Goal: Information Seeking & Learning: Learn about a topic

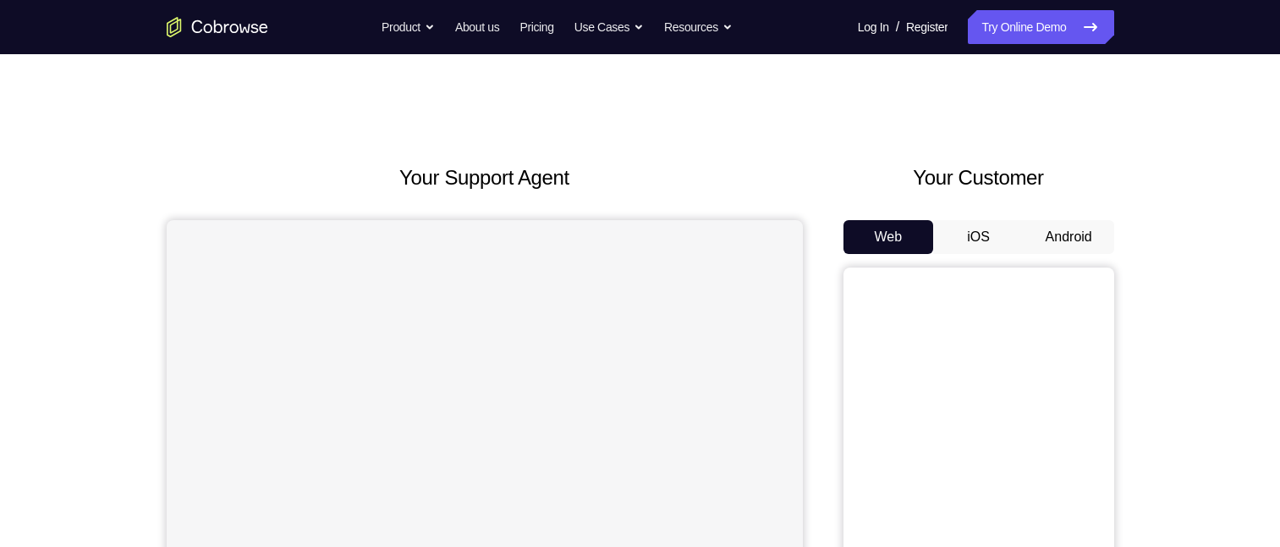
click at [1069, 241] on button "Android" at bounding box center [1069, 237] width 91 height 34
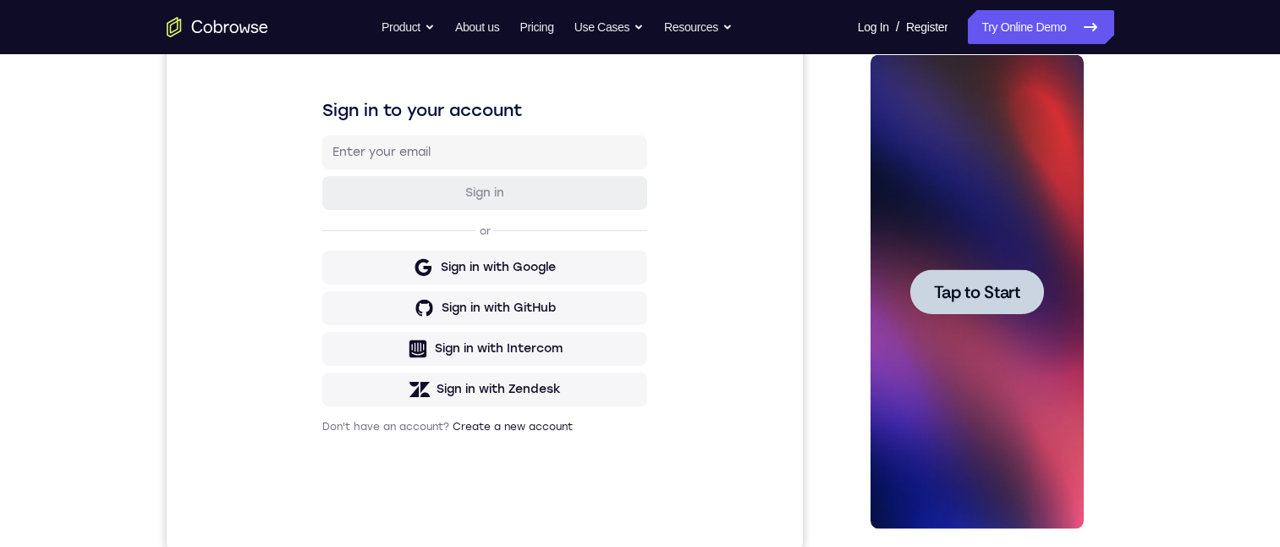
scroll to position [227, 0]
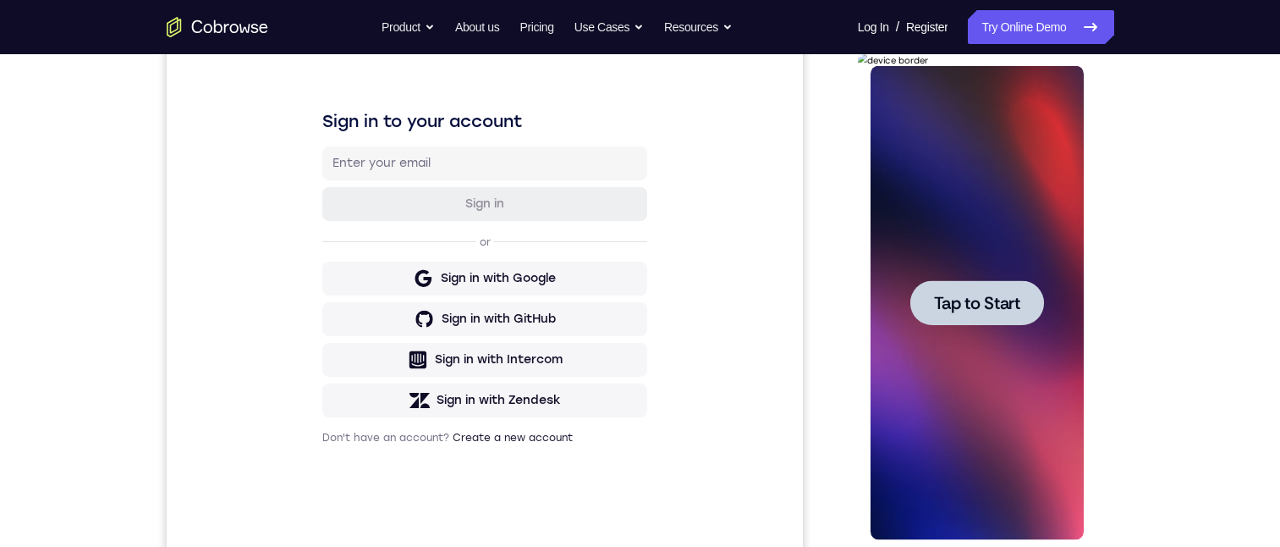
click at [972, 184] on div at bounding box center [977, 303] width 213 height 474
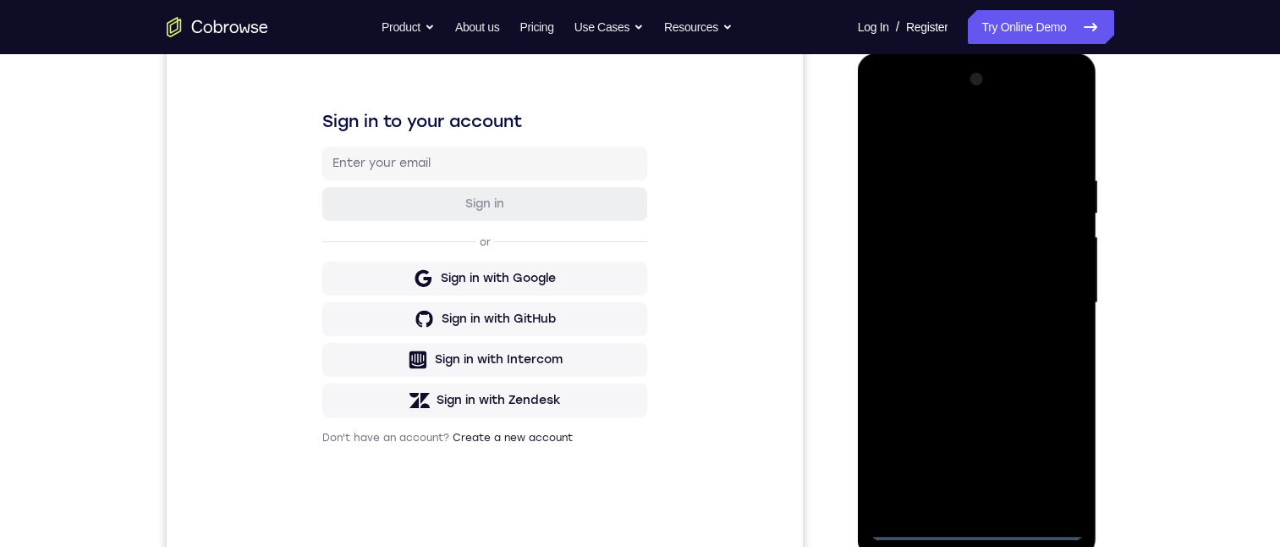
click at [975, 529] on div at bounding box center [977, 303] width 213 height 474
click at [1053, 457] on div at bounding box center [977, 303] width 213 height 474
click at [965, 132] on div at bounding box center [977, 303] width 213 height 474
click at [1047, 292] on div at bounding box center [977, 303] width 213 height 474
click at [959, 500] on div at bounding box center [977, 303] width 213 height 474
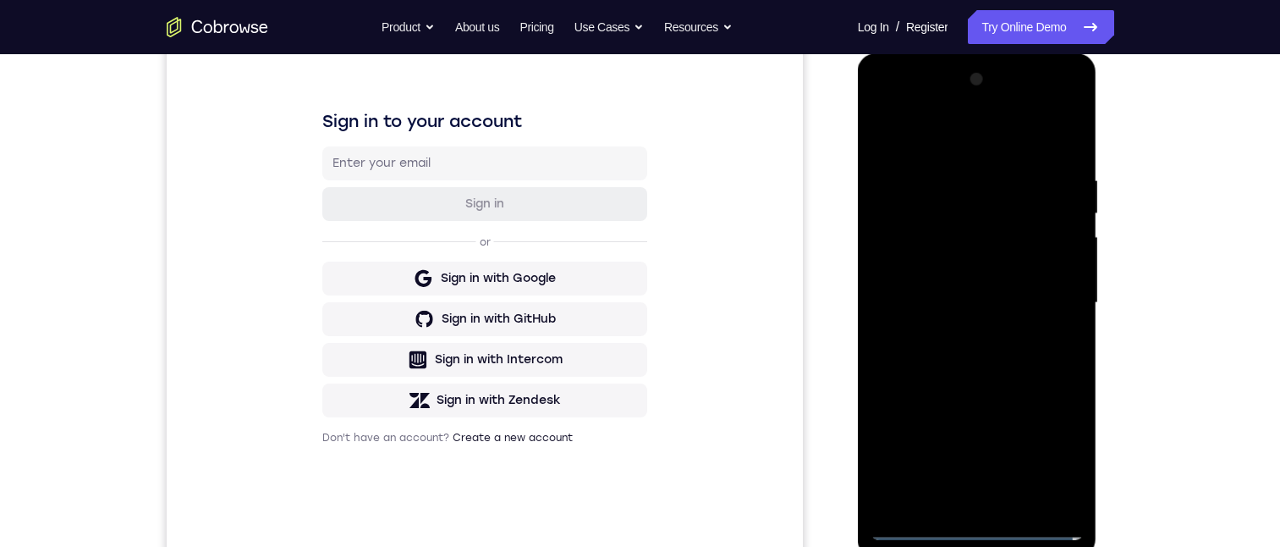
click at [949, 287] on div at bounding box center [977, 303] width 213 height 474
click at [990, 263] on div at bounding box center [977, 303] width 213 height 474
click at [999, 300] on div at bounding box center [977, 303] width 213 height 474
click at [992, 366] on div at bounding box center [977, 303] width 213 height 474
click at [980, 531] on div at bounding box center [977, 303] width 213 height 474
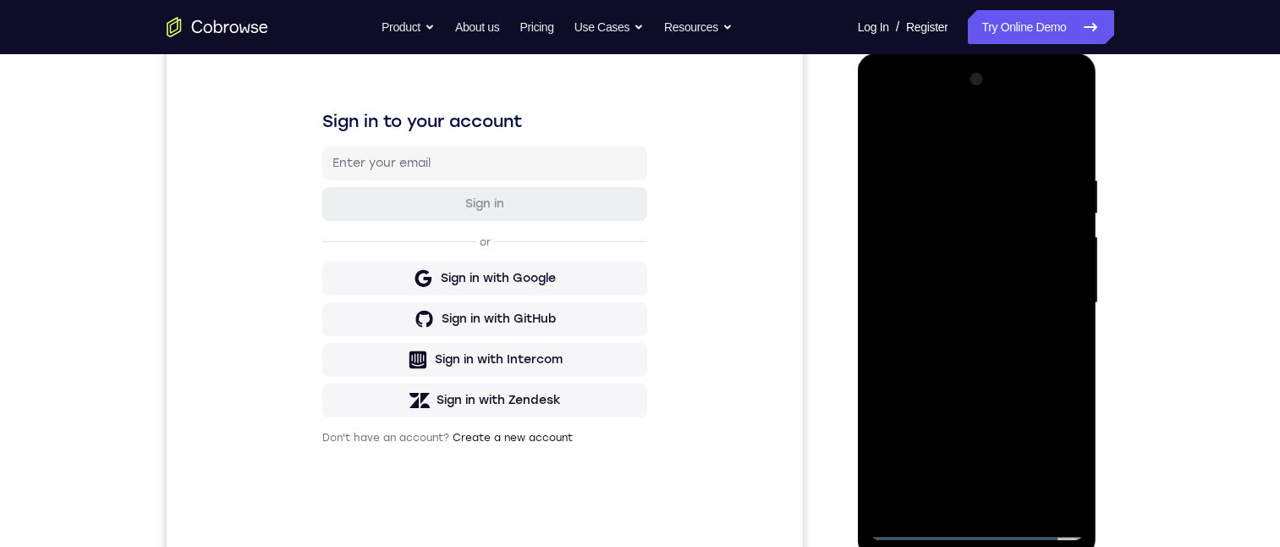
drag, startPoint x: 961, startPoint y: 375, endPoint x: 944, endPoint y: 117, distance: 258.6
click at [943, 97] on div at bounding box center [977, 303] width 213 height 474
click at [940, 408] on div at bounding box center [977, 303] width 213 height 474
drag, startPoint x: 931, startPoint y: 402, endPoint x: 927, endPoint y: 56, distance: 346.1
click at [929, 53] on html "Online web based iOS Simulators and Android Emulators. Run iPhone, iPad, Mobile…" at bounding box center [978, 307] width 241 height 508
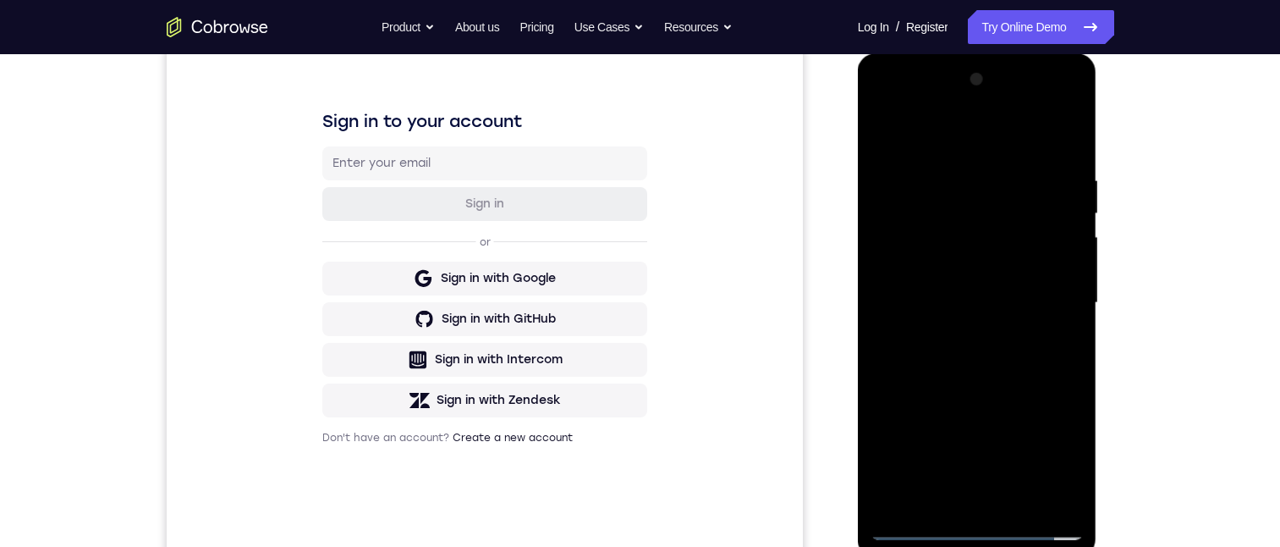
click at [911, 280] on div at bounding box center [977, 303] width 213 height 474
drag, startPoint x: 931, startPoint y: 347, endPoint x: 1785, endPoint y: 103, distance: 888.7
click at [931, 347] on div at bounding box center [977, 303] width 213 height 474
click at [932, 504] on div at bounding box center [977, 303] width 213 height 474
click at [929, 239] on div at bounding box center [977, 303] width 213 height 474
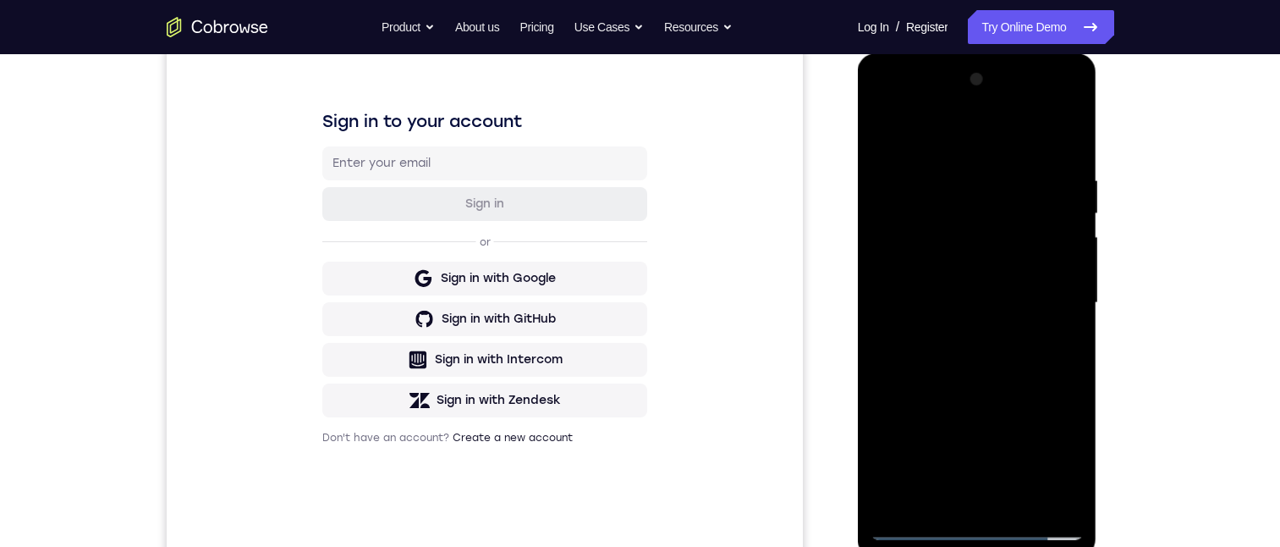
click at [924, 191] on div at bounding box center [977, 303] width 213 height 474
click at [948, 243] on div at bounding box center [977, 303] width 213 height 474
click at [1041, 341] on div at bounding box center [977, 303] width 213 height 474
click at [888, 239] on div at bounding box center [977, 303] width 213 height 474
click at [1051, 492] on div at bounding box center [977, 303] width 213 height 474
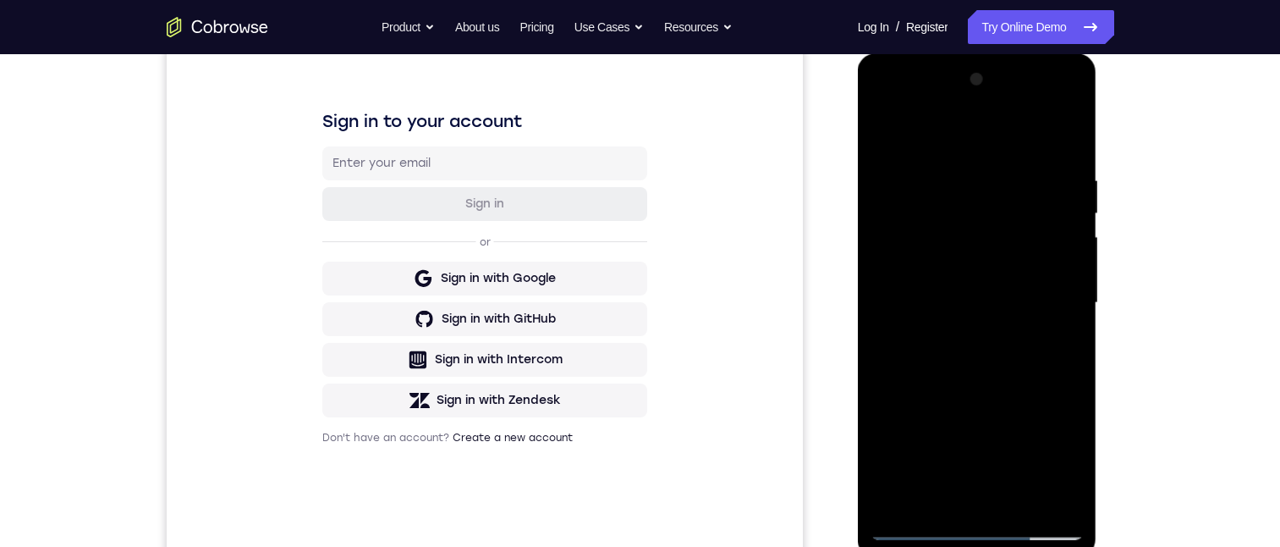
click at [1051, 500] on div at bounding box center [977, 303] width 213 height 474
click at [1045, 495] on div at bounding box center [977, 303] width 213 height 474
click at [1043, 313] on div at bounding box center [977, 303] width 213 height 474
click at [998, 494] on div at bounding box center [977, 303] width 213 height 474
click at [1053, 285] on div at bounding box center [977, 303] width 213 height 474
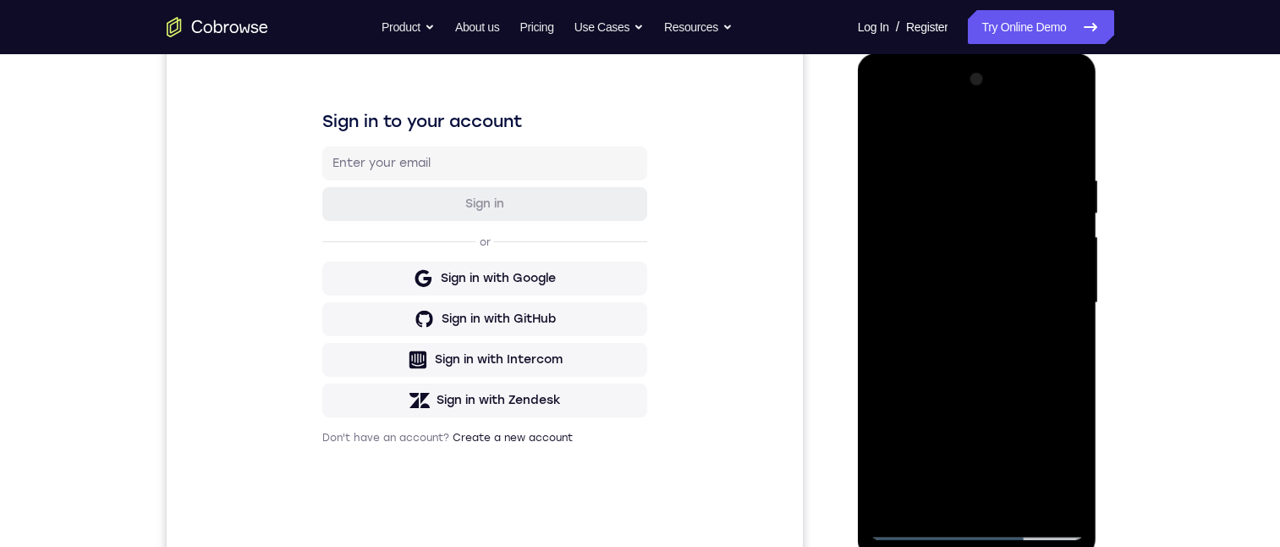
click at [996, 206] on div at bounding box center [977, 303] width 213 height 474
drag, startPoint x: 891, startPoint y: 341, endPoint x: 958, endPoint y: 341, distance: 66.8
click at [957, 341] on div at bounding box center [977, 303] width 213 height 474
click at [931, 344] on div at bounding box center [977, 303] width 213 height 474
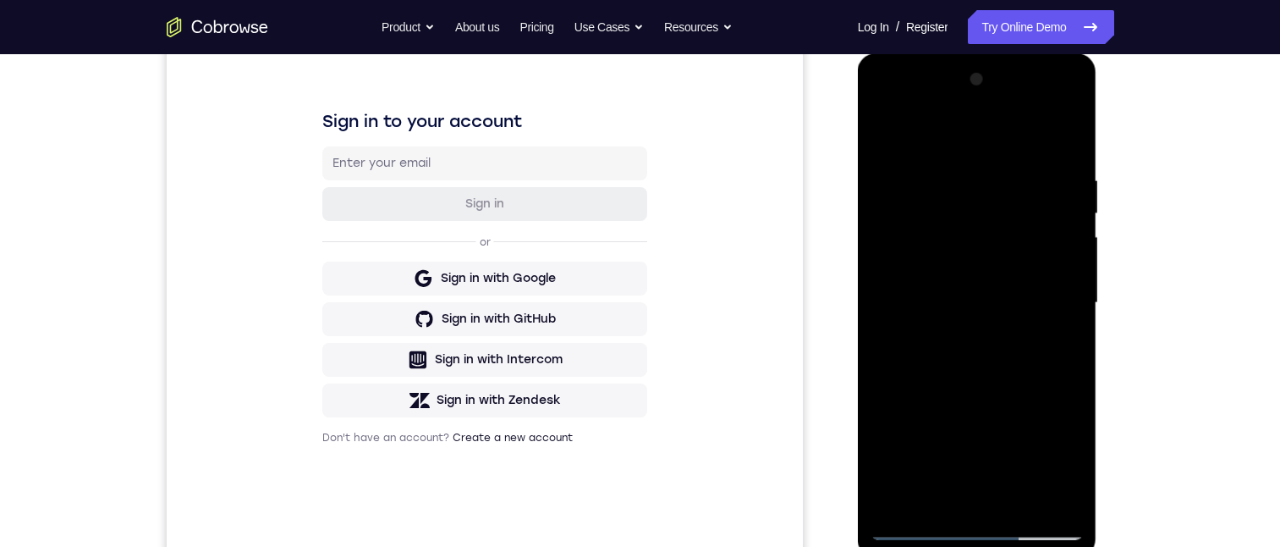
click at [931, 344] on div at bounding box center [977, 303] width 213 height 474
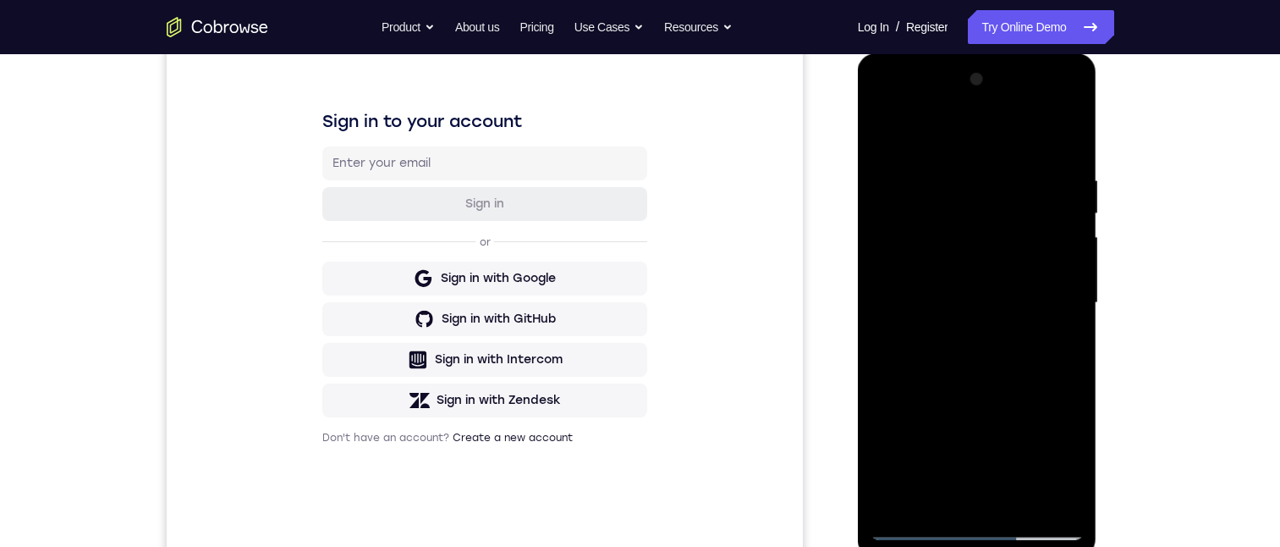
drag, startPoint x: 891, startPoint y: 339, endPoint x: 997, endPoint y: 327, distance: 106.4
click at [997, 327] on div at bounding box center [977, 303] width 213 height 474
drag, startPoint x: 107, startPoint y: 300, endPoint x: 34, endPoint y: 173, distance: 145.6
click at [107, 300] on div "Your Support Agent Your Customer Web iOS Android Next Steps We’d be happy to gi…" at bounding box center [640, 385] width 1083 height 1116
click at [1044, 521] on div at bounding box center [977, 303] width 213 height 474
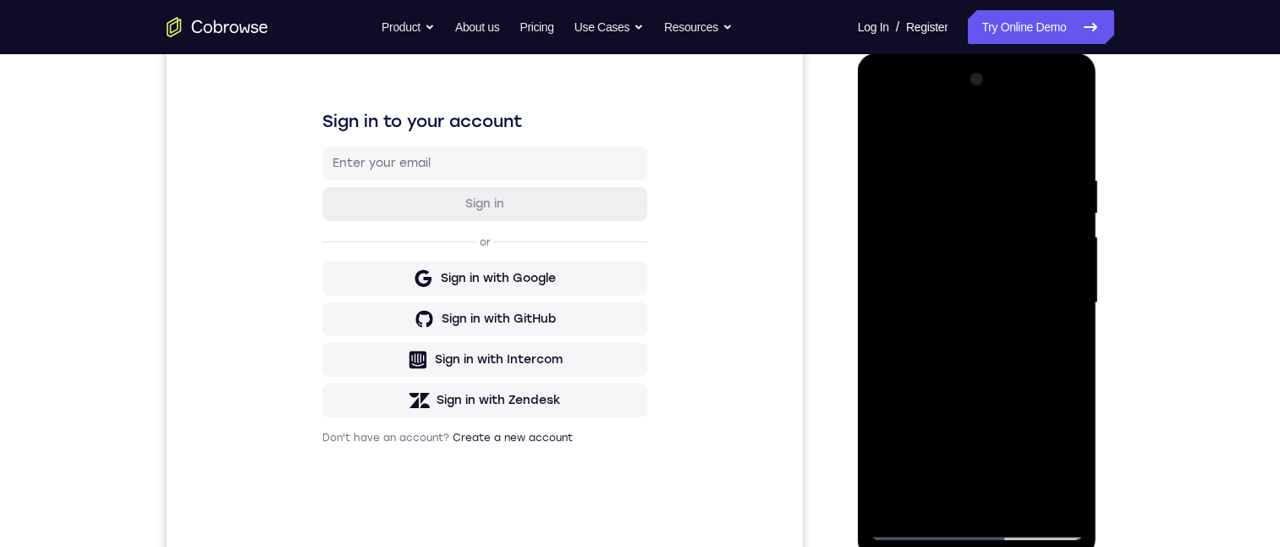
click at [1040, 525] on div at bounding box center [977, 303] width 213 height 474
drag, startPoint x: 1755, startPoint y: 63, endPoint x: 901, endPoint y: 62, distance: 853.8
click at [884, 53] on html "Online web based iOS Simulators and Android Emulators. Run iPhone, iPad, Mobile…" at bounding box center [978, 307] width 241 height 508
click at [876, 338] on div at bounding box center [977, 303] width 213 height 474
click at [976, 302] on div at bounding box center [977, 303] width 213 height 474
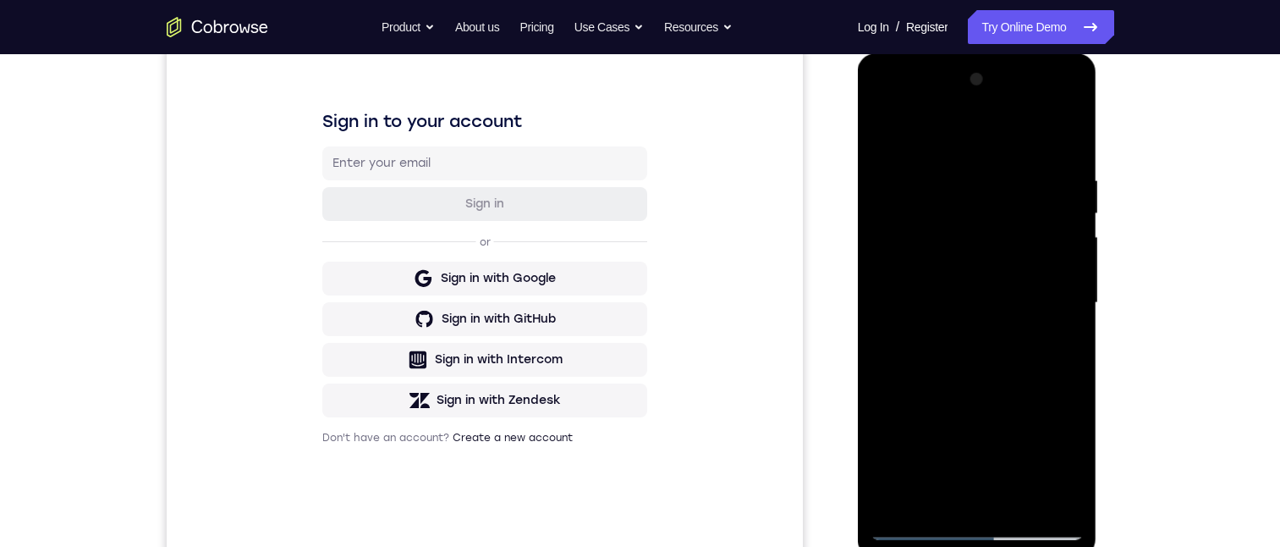
click at [909, 531] on div at bounding box center [977, 303] width 213 height 474
click at [943, 370] on div at bounding box center [977, 303] width 213 height 474
click at [910, 532] on div at bounding box center [977, 303] width 213 height 474
click at [915, 535] on div at bounding box center [977, 303] width 213 height 474
click at [917, 524] on div at bounding box center [977, 303] width 213 height 474
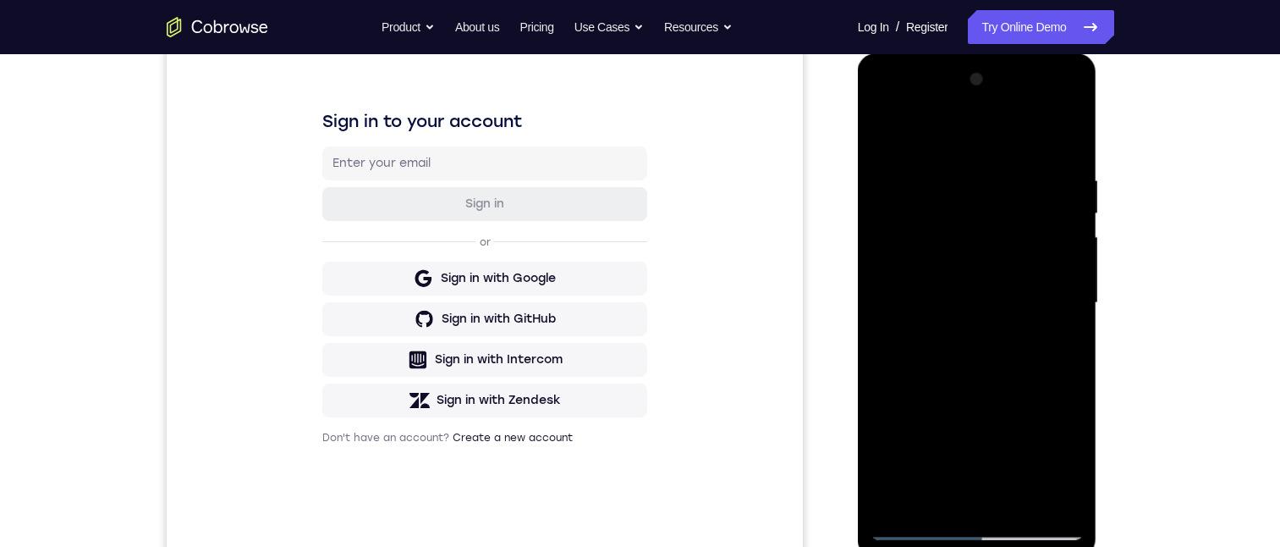
click at [934, 362] on div at bounding box center [977, 303] width 213 height 474
click at [940, 355] on div at bounding box center [977, 303] width 213 height 474
click at [917, 333] on div at bounding box center [977, 303] width 213 height 474
click at [1031, 527] on div at bounding box center [977, 303] width 213 height 474
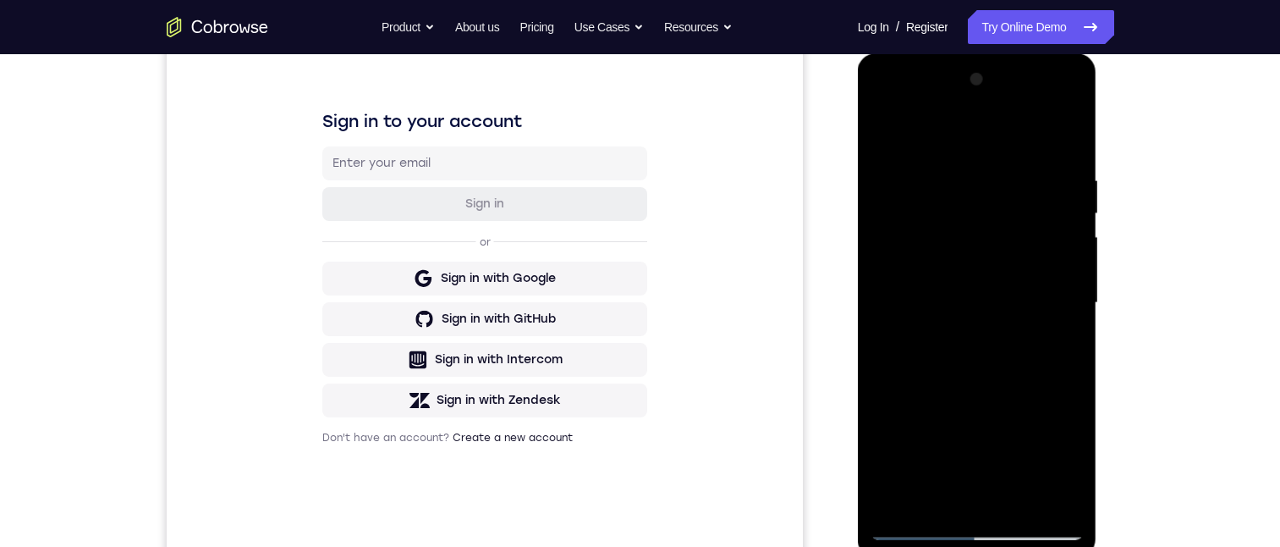
click at [880, 111] on div at bounding box center [977, 303] width 213 height 474
click at [885, 106] on div at bounding box center [977, 303] width 213 height 474
drag, startPoint x: 938, startPoint y: 331, endPoint x: 967, endPoint y: 529, distance: 200.2
click at [967, 531] on div at bounding box center [977, 303] width 213 height 474
drag, startPoint x: 973, startPoint y: 237, endPoint x: 992, endPoint y: 407, distance: 171.1
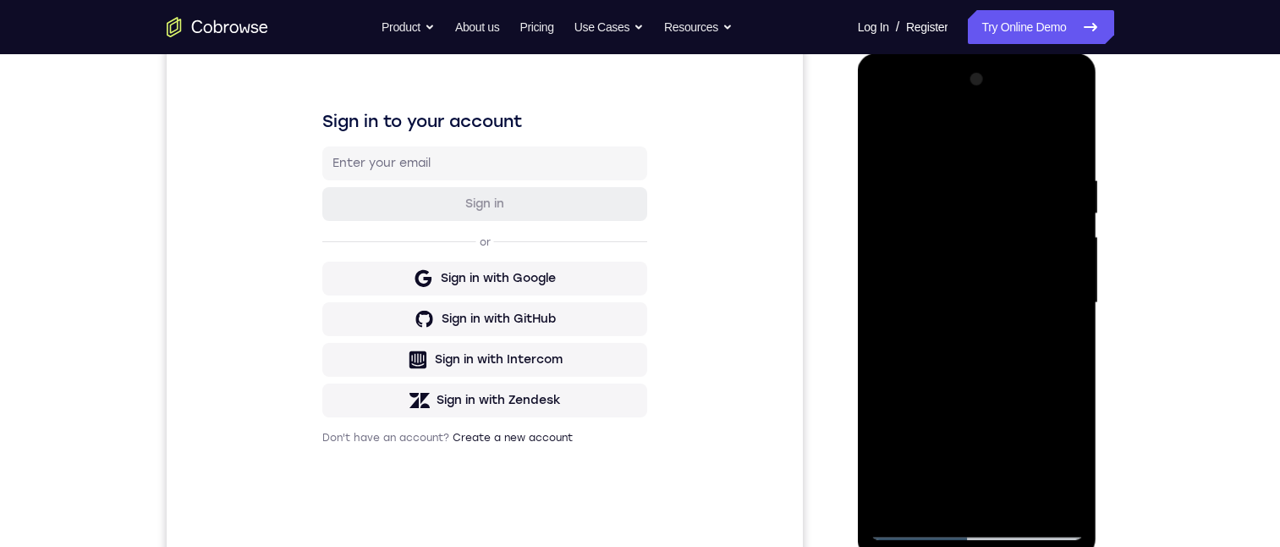
click at [992, 407] on div at bounding box center [977, 303] width 213 height 474
drag, startPoint x: 984, startPoint y: 186, endPoint x: 975, endPoint y: 398, distance: 211.7
click at [975, 398] on div at bounding box center [977, 303] width 213 height 474
drag, startPoint x: 982, startPoint y: 242, endPoint x: 969, endPoint y: 424, distance: 182.4
click at [969, 423] on div at bounding box center [977, 303] width 213 height 474
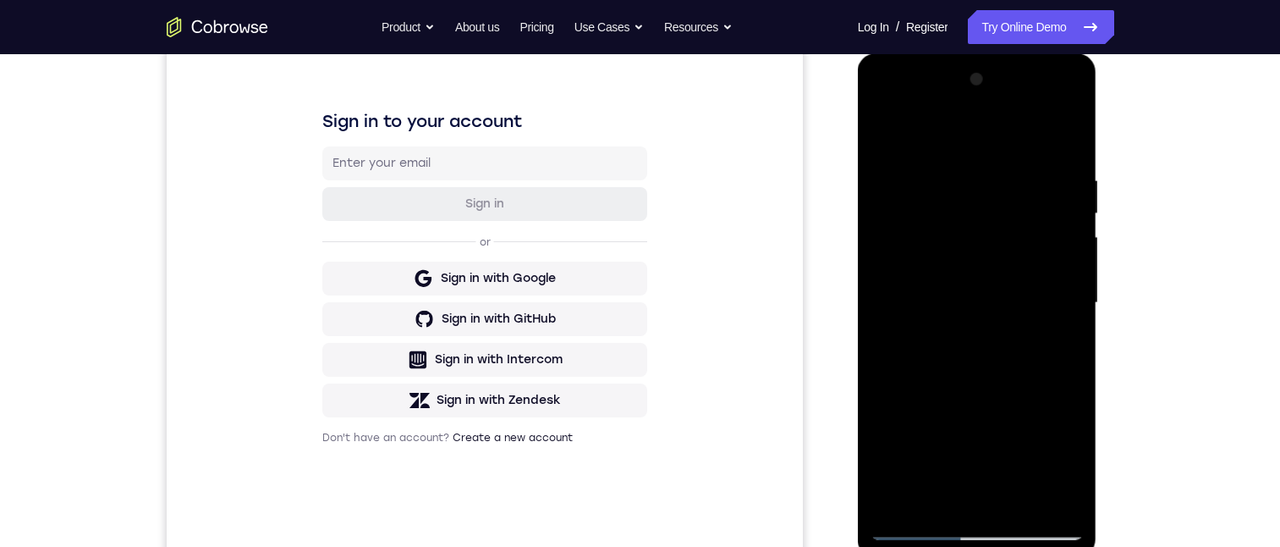
drag, startPoint x: 981, startPoint y: 341, endPoint x: 990, endPoint y: 451, distance: 110.4
click at [990, 451] on div at bounding box center [977, 303] width 213 height 474
drag, startPoint x: 985, startPoint y: 510, endPoint x: 966, endPoint y: 547, distance: 40.9
click at [992, 546] on html "Online web based iOS Simulators and Android Emulators. Run iPhone, iPad, Mobile…" at bounding box center [978, 307] width 241 height 508
click at [941, 208] on div at bounding box center [977, 303] width 213 height 474
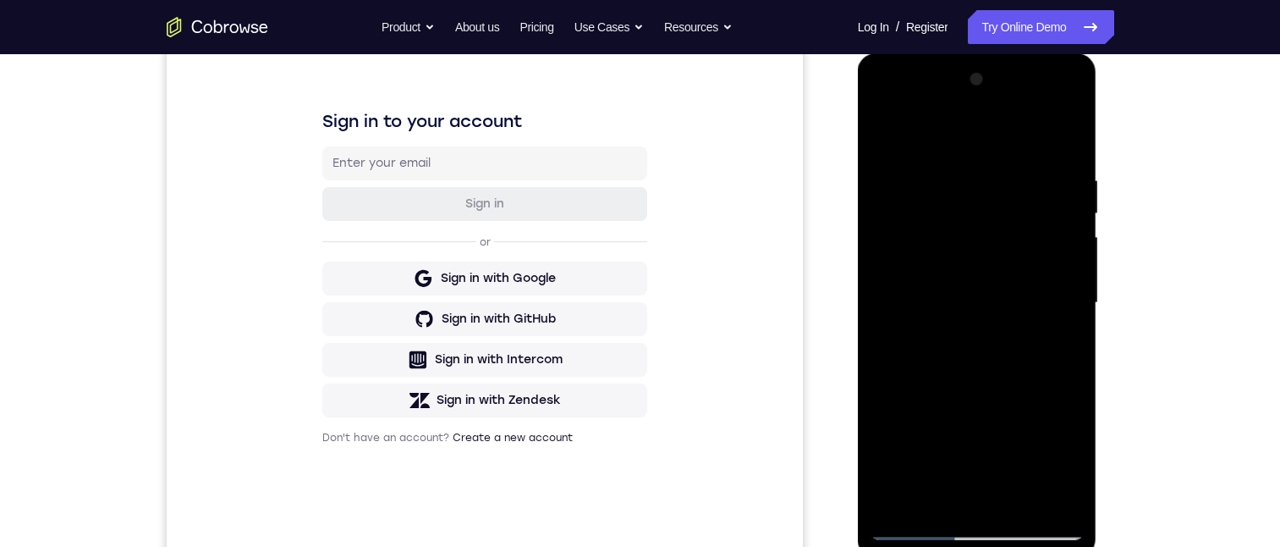
drag, startPoint x: 11, startPoint y: 333, endPoint x: 123, endPoint y: 234, distance: 149.2
click at [11, 317] on div "Your Support Agent Your Customer Web iOS Android Next Steps We’d be happy to gi…" at bounding box center [640, 385] width 1280 height 1116
drag, startPoint x: 858, startPoint y: 315, endPoint x: 1713, endPoint y: 380, distance: 857.1
click at [858, 315] on div at bounding box center [977, 305] width 239 height 504
click at [1034, 531] on div at bounding box center [977, 303] width 213 height 474
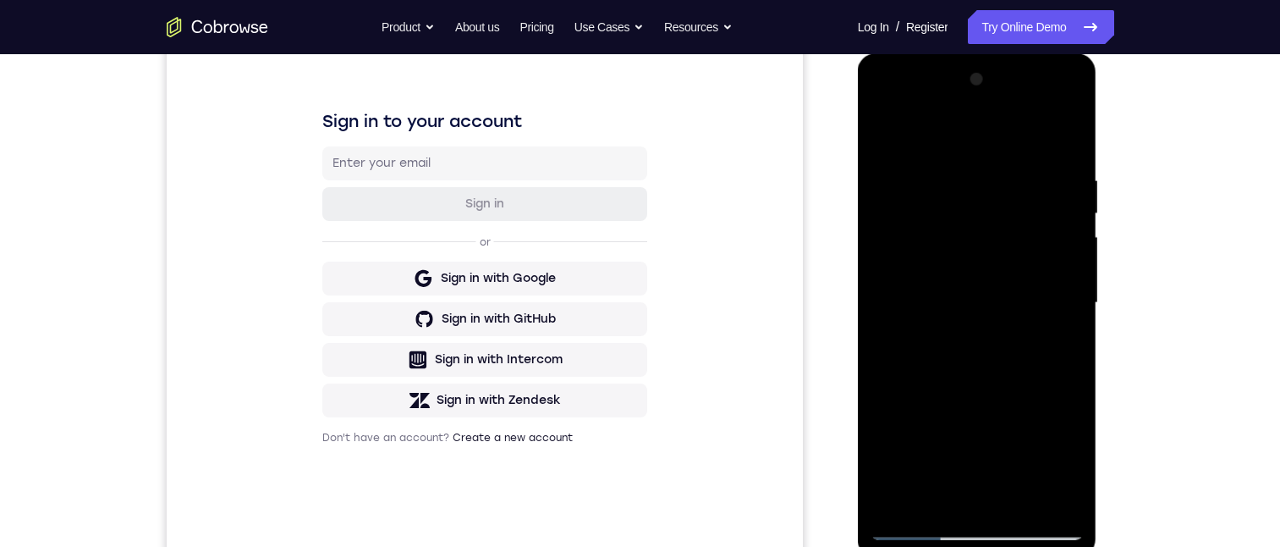
click at [1035, 531] on div at bounding box center [977, 303] width 213 height 474
click at [958, 299] on div at bounding box center [977, 303] width 213 height 474
click at [919, 527] on div at bounding box center [977, 303] width 213 height 474
click at [961, 371] on div at bounding box center [977, 303] width 213 height 474
click at [1071, 148] on div at bounding box center [977, 303] width 213 height 474
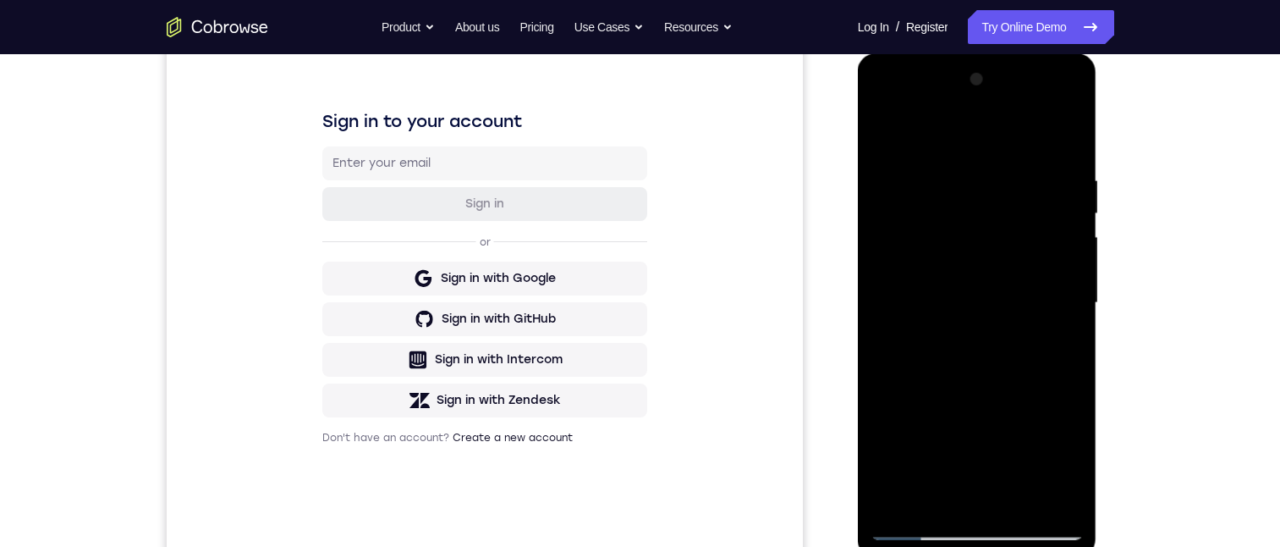
drag, startPoint x: 1004, startPoint y: 221, endPoint x: 1004, endPoint y: 203, distance: 17.8
click at [1004, 203] on div at bounding box center [977, 303] width 213 height 474
drag, startPoint x: 1220, startPoint y: 384, endPoint x: 1160, endPoint y: 396, distance: 61.2
click at [1199, 385] on div "Your Support Agent Your Customer Web iOS Android Next Steps We’d be happy to gi…" at bounding box center [640, 385] width 1280 height 1116
click at [1026, 498] on div at bounding box center [977, 303] width 213 height 474
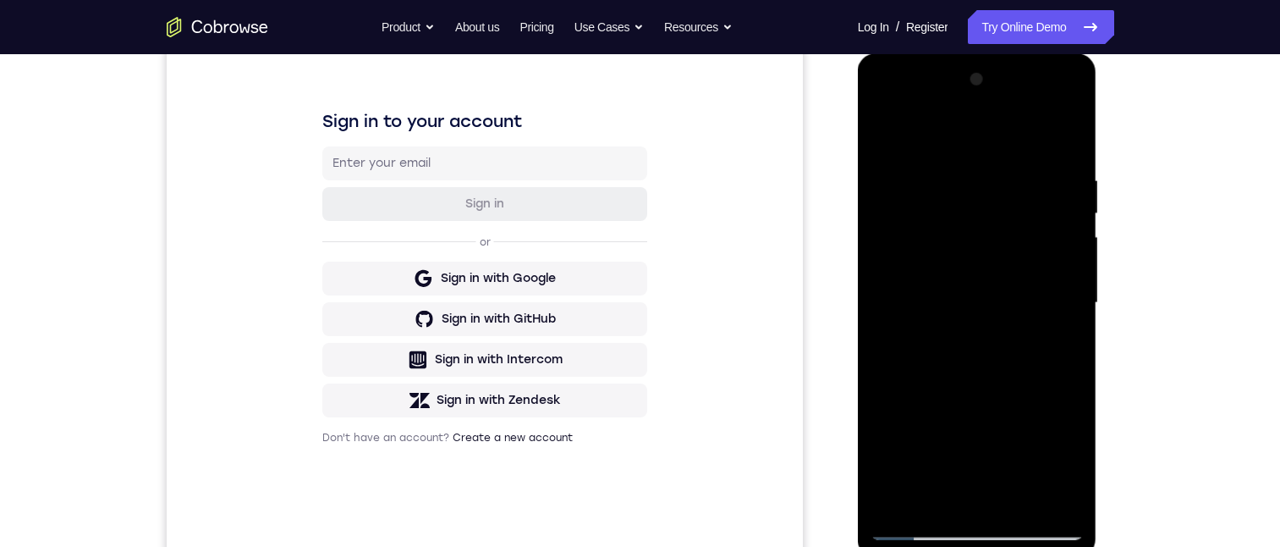
click at [966, 388] on div at bounding box center [977, 303] width 213 height 474
click at [937, 273] on div at bounding box center [977, 303] width 213 height 474
click at [905, 455] on div at bounding box center [977, 303] width 213 height 474
click at [905, 456] on div at bounding box center [977, 303] width 213 height 474
drag, startPoint x: 921, startPoint y: 487, endPoint x: 982, endPoint y: 497, distance: 62.6
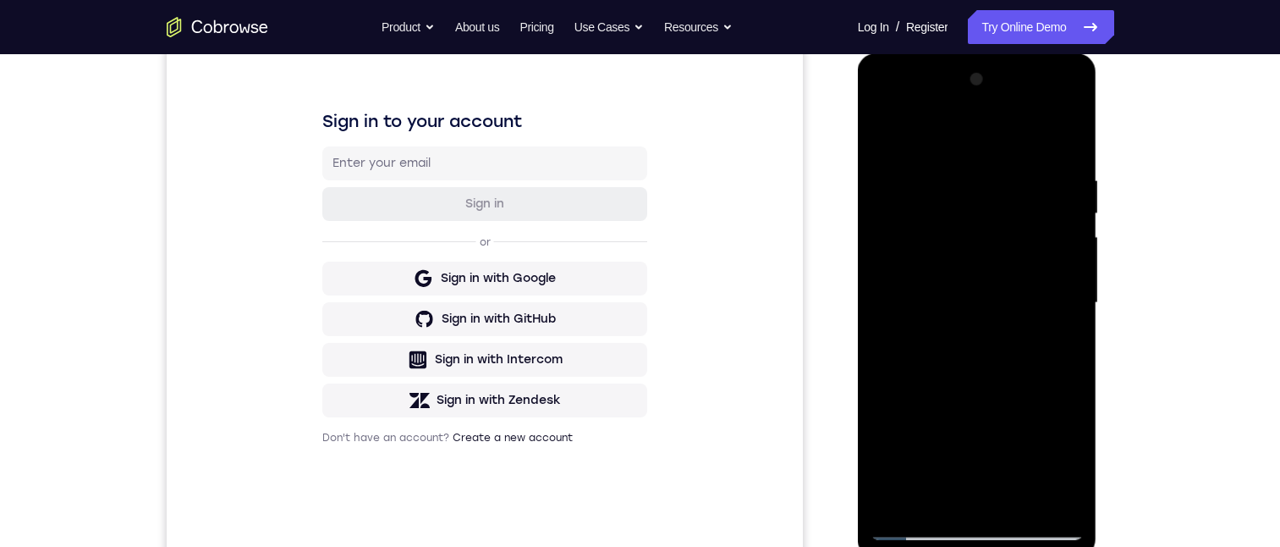
click at [921, 487] on div at bounding box center [977, 303] width 213 height 474
click at [1064, 347] on div at bounding box center [977, 303] width 213 height 474
click at [888, 128] on div at bounding box center [977, 303] width 213 height 474
click at [877, 132] on div at bounding box center [977, 303] width 213 height 474
click at [1070, 128] on div at bounding box center [977, 303] width 213 height 474
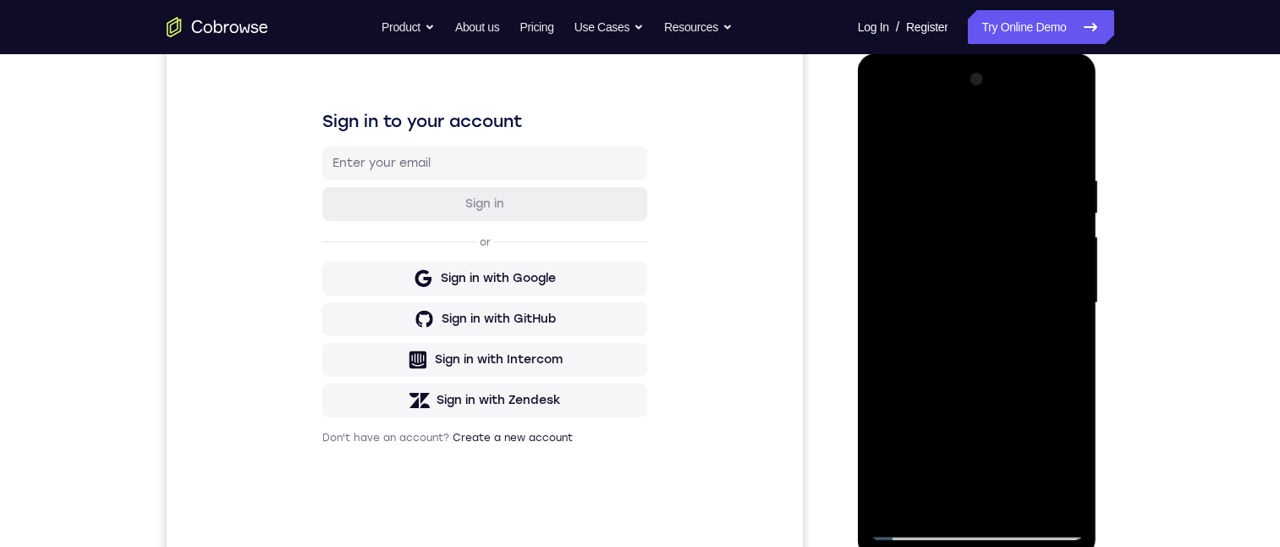
click at [994, 155] on div at bounding box center [977, 303] width 213 height 474
click at [1009, 173] on div at bounding box center [977, 303] width 213 height 474
click at [1007, 146] on div at bounding box center [977, 303] width 213 height 474
click at [1062, 506] on div at bounding box center [977, 303] width 213 height 474
click at [1019, 464] on div at bounding box center [977, 303] width 213 height 474
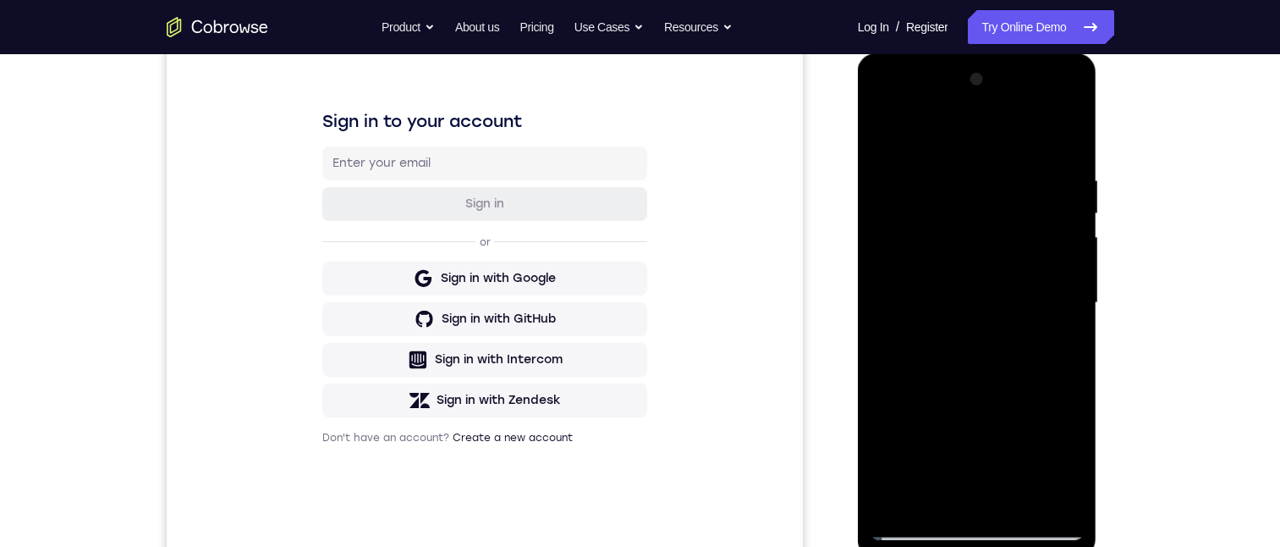
click at [916, 522] on div at bounding box center [977, 303] width 213 height 474
click at [942, 495] on div at bounding box center [977, 303] width 213 height 474
click at [938, 130] on div at bounding box center [977, 303] width 213 height 474
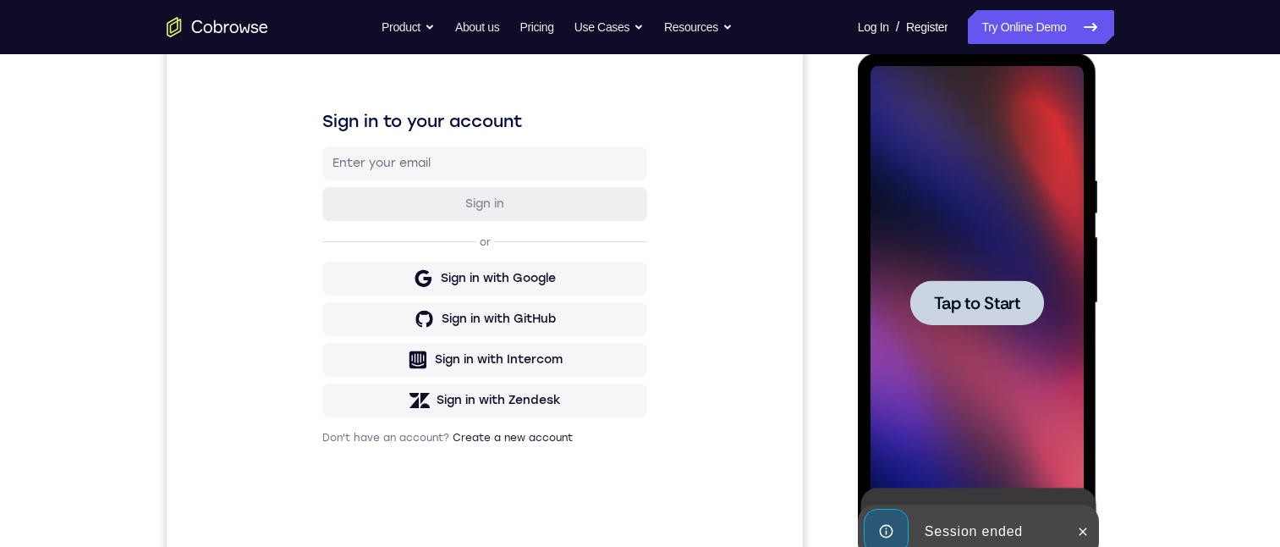
click at [968, 267] on div at bounding box center [977, 303] width 213 height 474
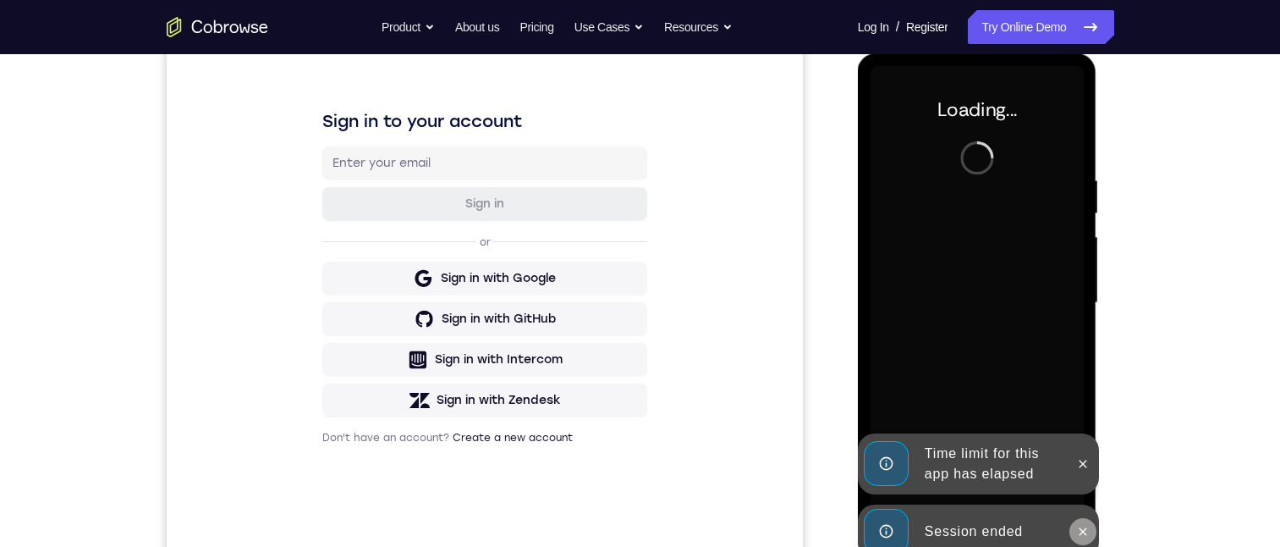
click at [1081, 531] on icon at bounding box center [1083, 532] width 14 height 14
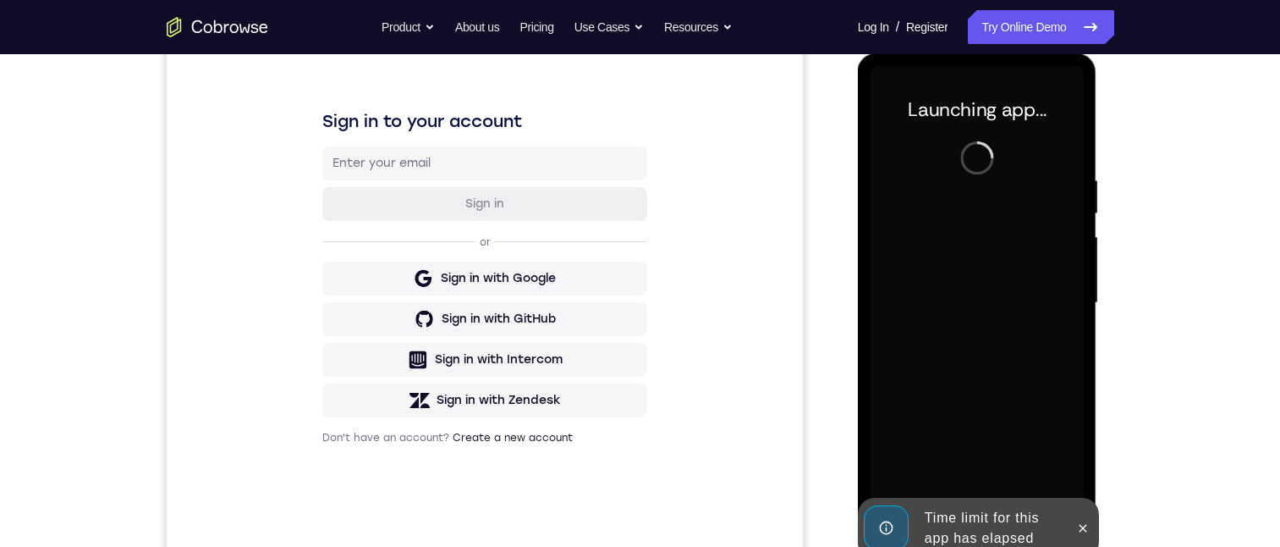
click at [1083, 521] on icon at bounding box center [1083, 528] width 14 height 14
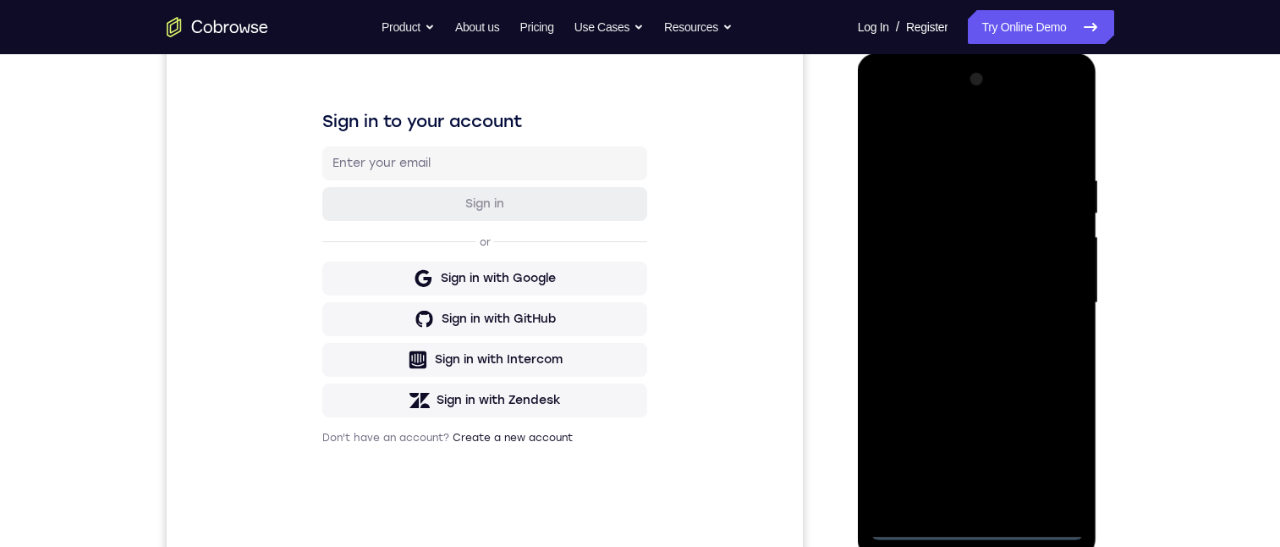
click at [982, 520] on div at bounding box center [977, 303] width 213 height 474
click at [965, 527] on div at bounding box center [977, 303] width 213 height 474
drag, startPoint x: 943, startPoint y: 273, endPoint x: 971, endPoint y: 63, distance: 211.7
click at [971, 62] on div at bounding box center [977, 305] width 239 height 504
click at [902, 285] on div at bounding box center [977, 303] width 213 height 474
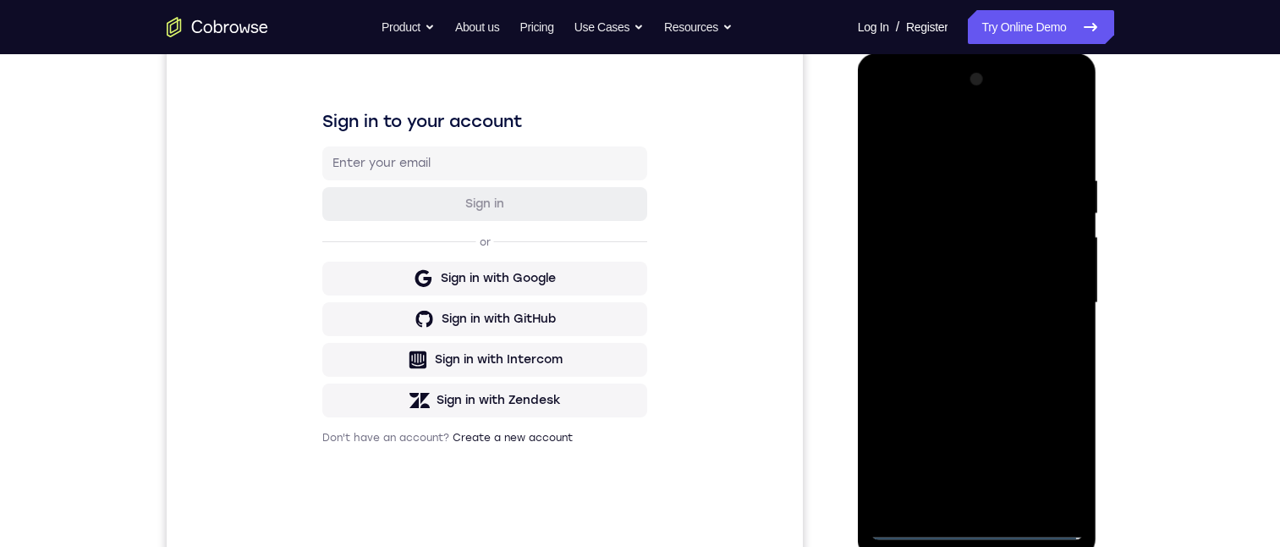
click at [938, 358] on div at bounding box center [977, 303] width 213 height 474
click at [945, 503] on div at bounding box center [977, 303] width 213 height 474
click at [924, 234] on div at bounding box center [977, 303] width 213 height 474
click at [948, 199] on div at bounding box center [977, 303] width 213 height 474
click at [969, 239] on div at bounding box center [977, 303] width 213 height 474
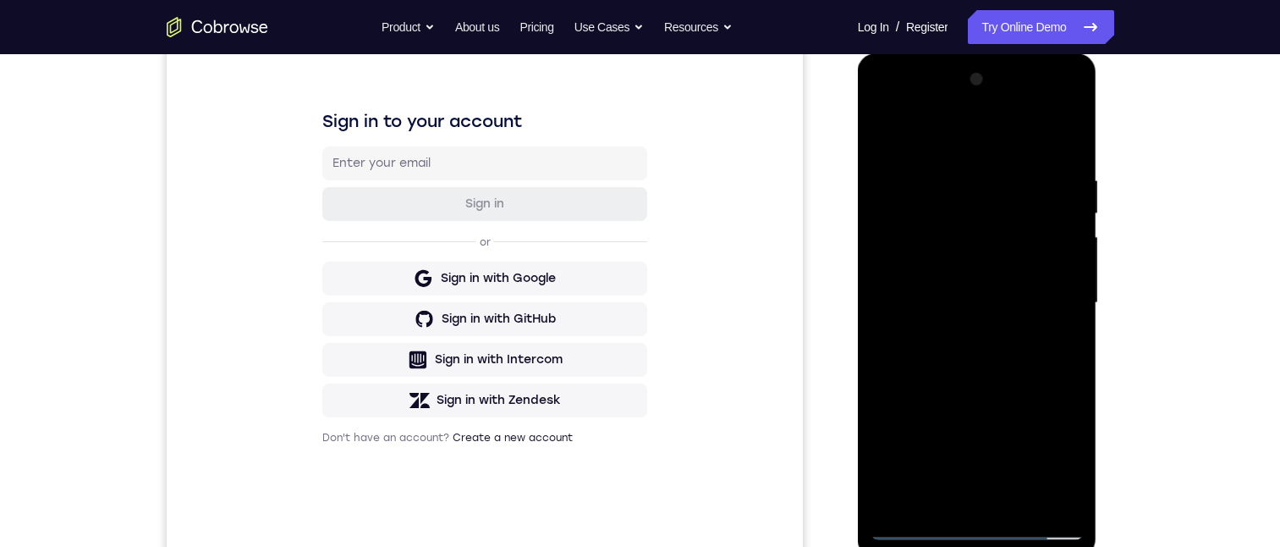
click at [925, 486] on div at bounding box center [977, 303] width 213 height 474
click at [910, 525] on div at bounding box center [977, 303] width 213 height 474
click at [1059, 483] on div at bounding box center [977, 303] width 213 height 474
click at [907, 490] on div at bounding box center [977, 303] width 213 height 474
click at [932, 368] on div at bounding box center [977, 303] width 213 height 474
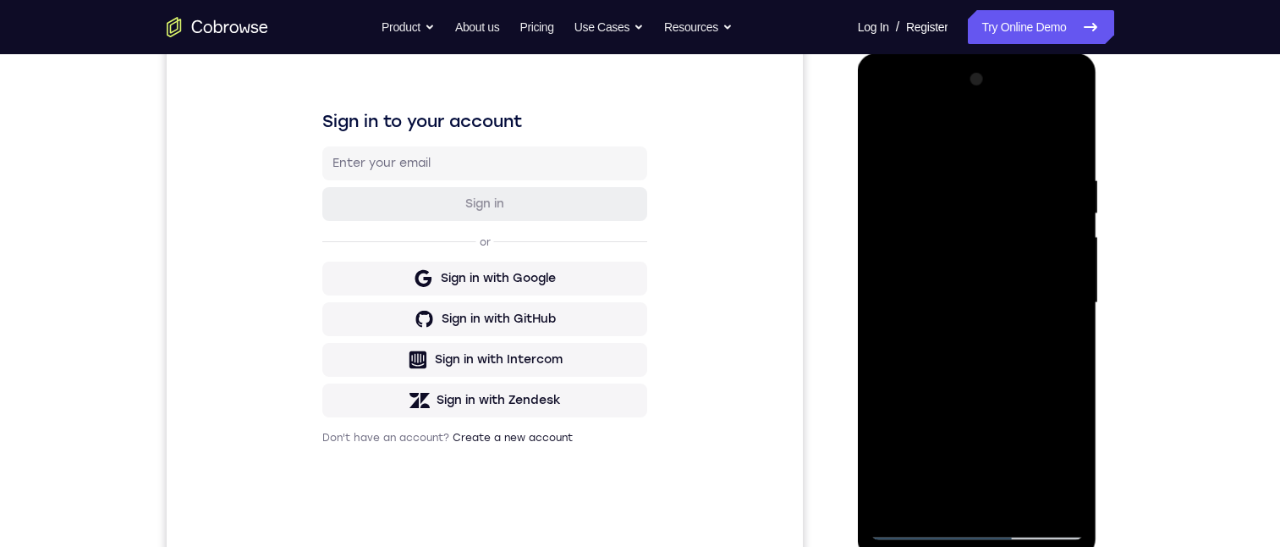
click at [1036, 347] on div at bounding box center [977, 303] width 213 height 474
click at [915, 273] on div at bounding box center [977, 303] width 213 height 474
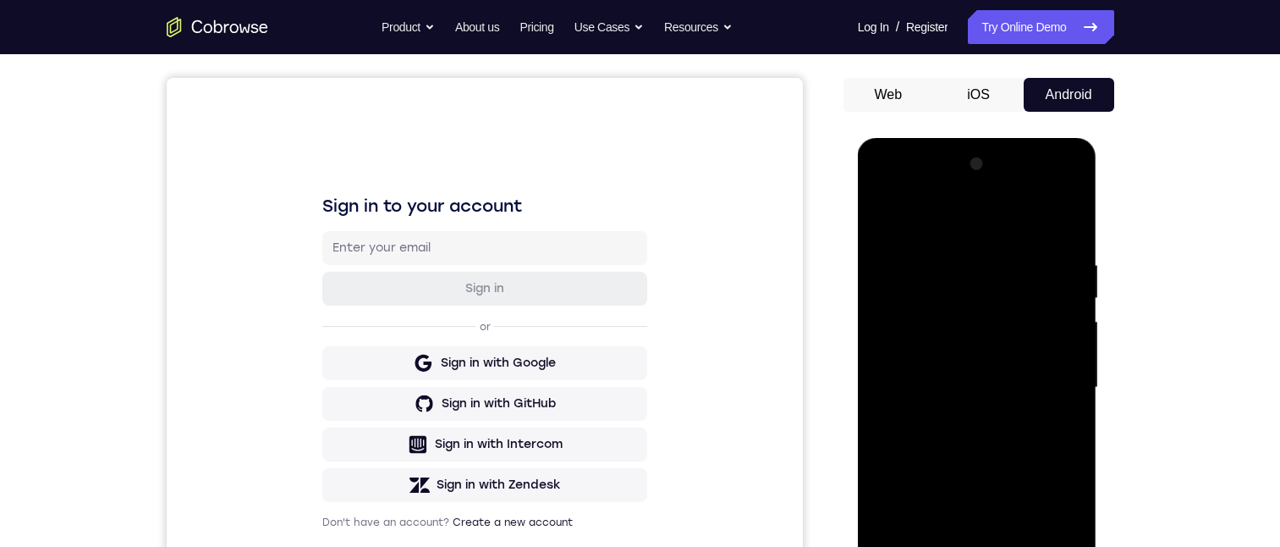
drag, startPoint x: 942, startPoint y: 431, endPoint x: 941, endPoint y: 373, distance: 57.5
click at [941, 373] on div at bounding box center [977, 388] width 213 height 474
click at [943, 546] on div at bounding box center [977, 388] width 213 height 474
click at [982, 351] on div at bounding box center [977, 388] width 213 height 474
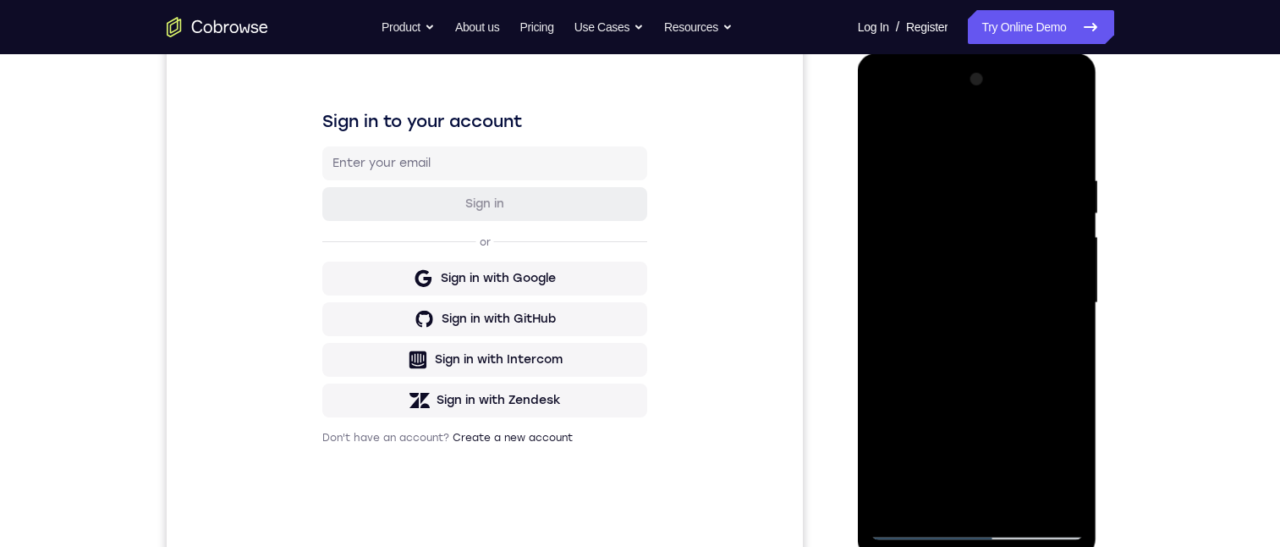
click at [1045, 369] on div at bounding box center [977, 303] width 213 height 474
click at [981, 272] on div at bounding box center [977, 303] width 213 height 474
click at [1048, 362] on div at bounding box center [977, 303] width 213 height 474
click at [917, 487] on div at bounding box center [977, 303] width 213 height 474
click at [930, 346] on div at bounding box center [977, 303] width 213 height 474
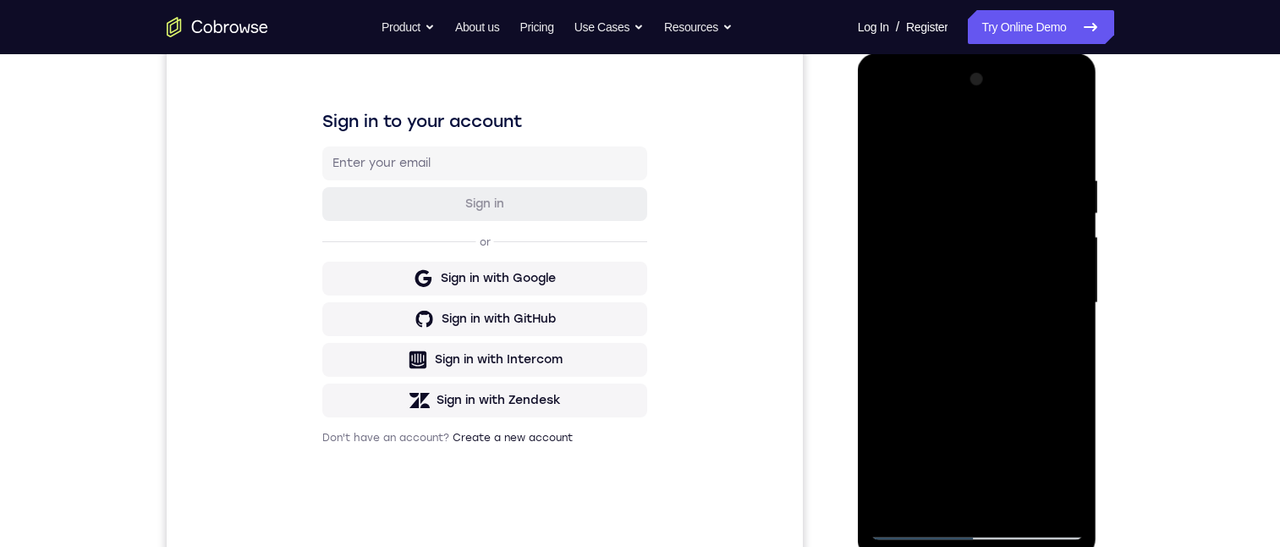
click at [916, 512] on div at bounding box center [977, 303] width 213 height 474
click at [919, 524] on div at bounding box center [977, 303] width 213 height 474
click at [910, 526] on div at bounding box center [977, 303] width 213 height 474
click at [915, 488] on div at bounding box center [977, 303] width 213 height 474
click at [1040, 498] on div at bounding box center [977, 303] width 213 height 474
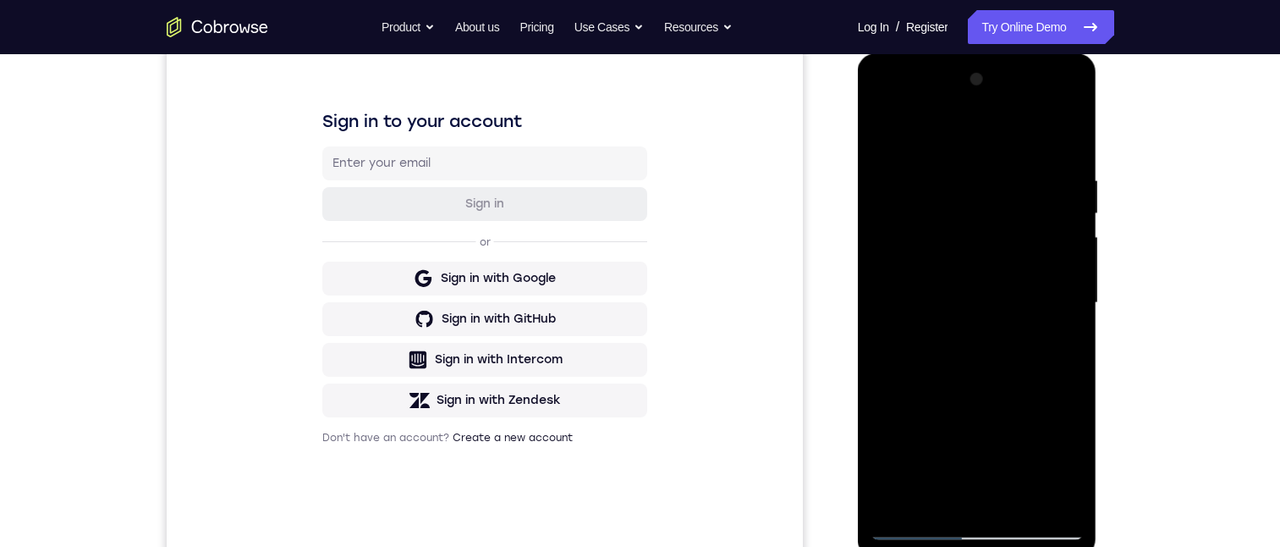
click at [958, 527] on div at bounding box center [977, 303] width 213 height 474
drag, startPoint x: 1025, startPoint y: 363, endPoint x: 1070, endPoint y: 124, distance: 242.8
click at [1070, 123] on div at bounding box center [977, 303] width 213 height 474
click at [908, 405] on div at bounding box center [977, 303] width 213 height 474
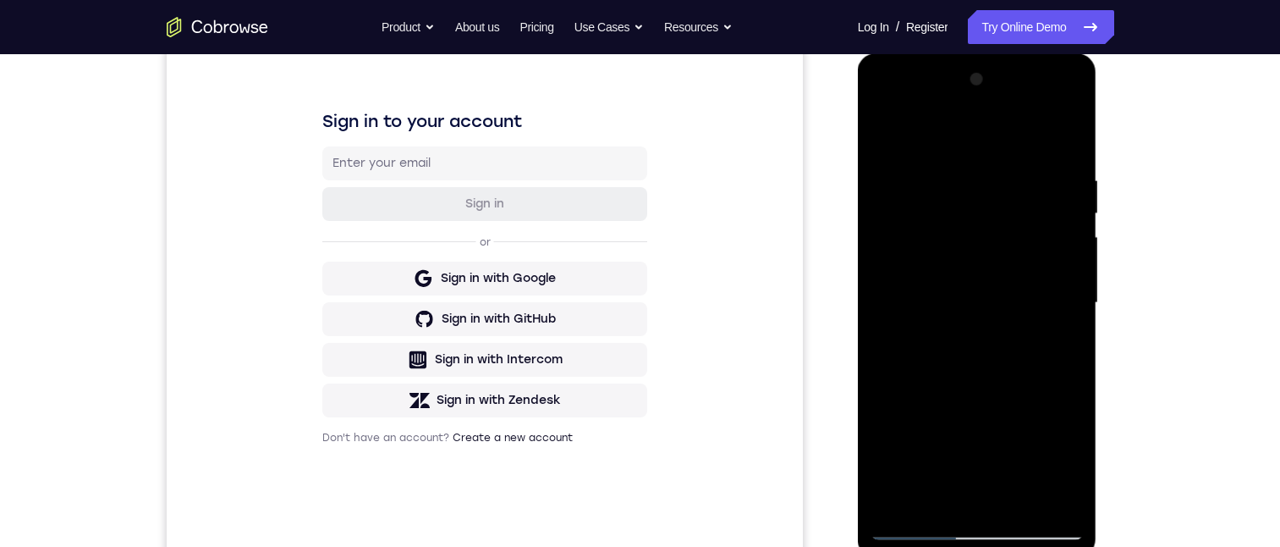
scroll to position [142, 0]
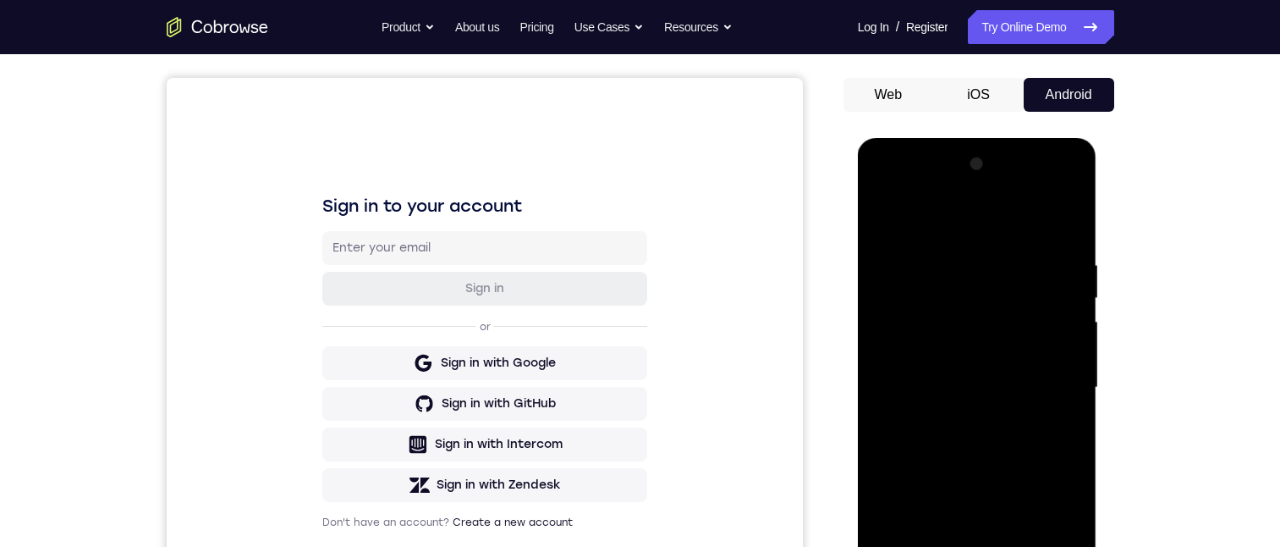
click at [1046, 190] on div at bounding box center [977, 388] width 213 height 474
click at [1009, 267] on div at bounding box center [977, 388] width 213 height 474
click at [960, 408] on div at bounding box center [977, 388] width 213 height 474
click at [974, 411] on div at bounding box center [977, 388] width 213 height 474
